Goal: Find specific page/section: Find specific page/section

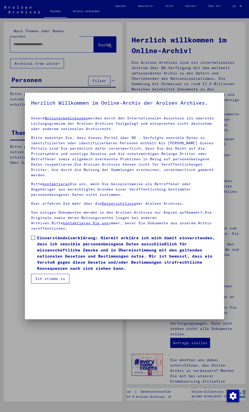
scroll to position [662, 0]
click at [79, 374] on div at bounding box center [124, 206] width 249 height 412
click at [35, 70] on div at bounding box center [124, 206] width 249 height 412
click at [45, 70] on div at bounding box center [124, 206] width 249 height 412
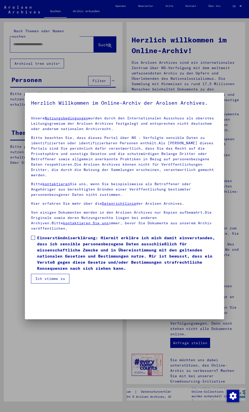
click at [17, 71] on div at bounding box center [124, 206] width 249 height 412
